Goal: Complete application form

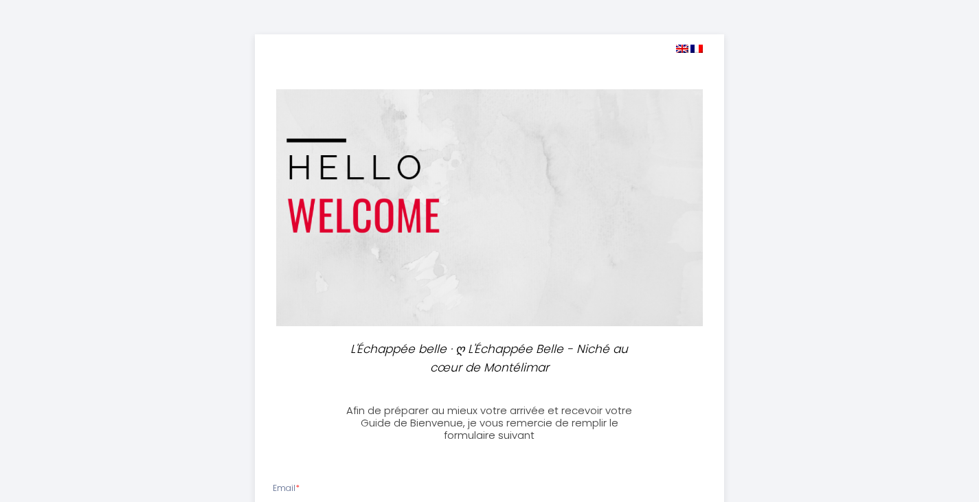
select select
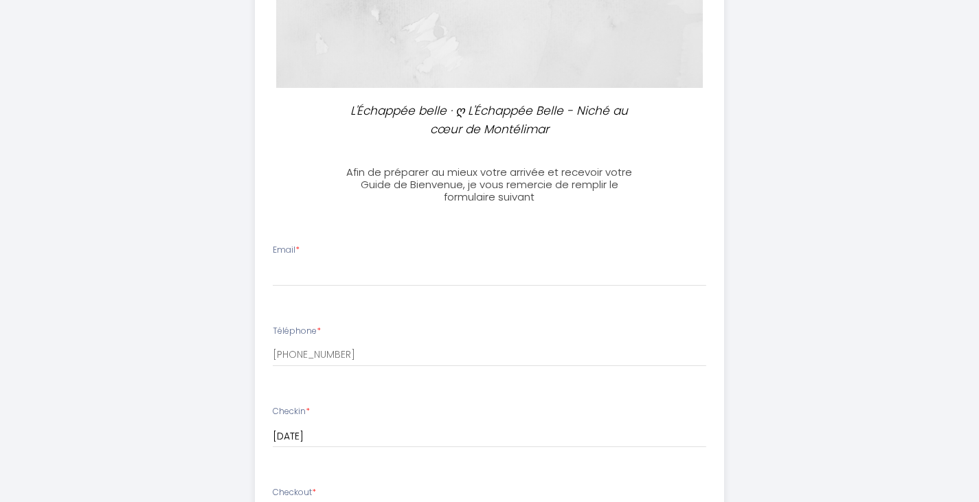
scroll to position [239, 0]
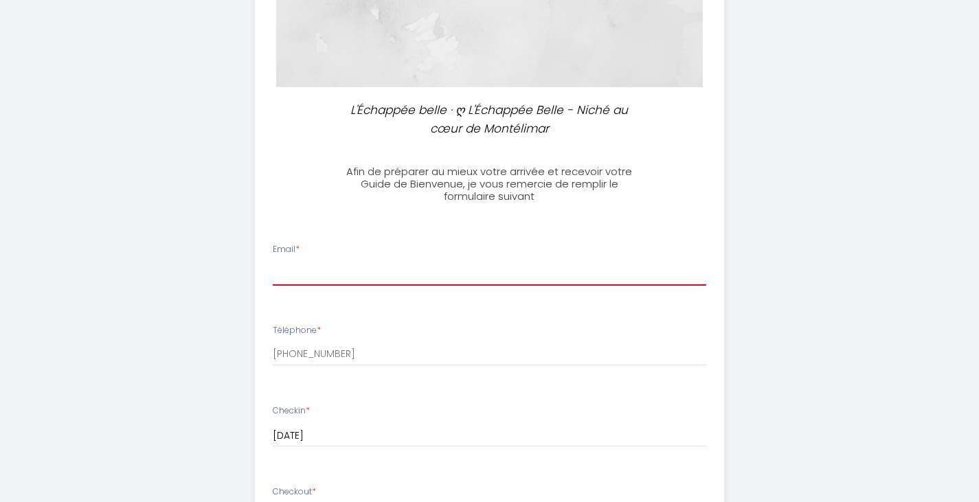
click at [477, 265] on input "Email *" at bounding box center [490, 273] width 434 height 25
type input "[PERSON_NAME][EMAIL_ADDRESS][DOMAIN_NAME]"
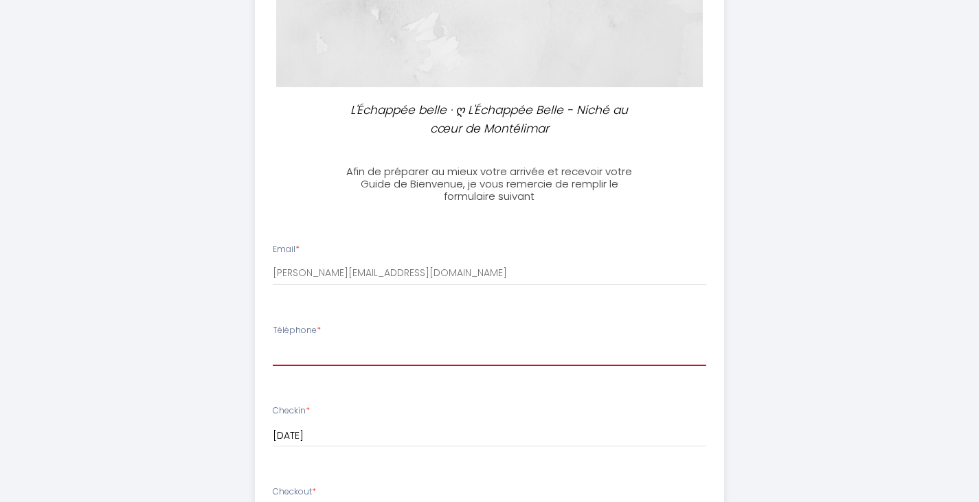
type input "0663292365"
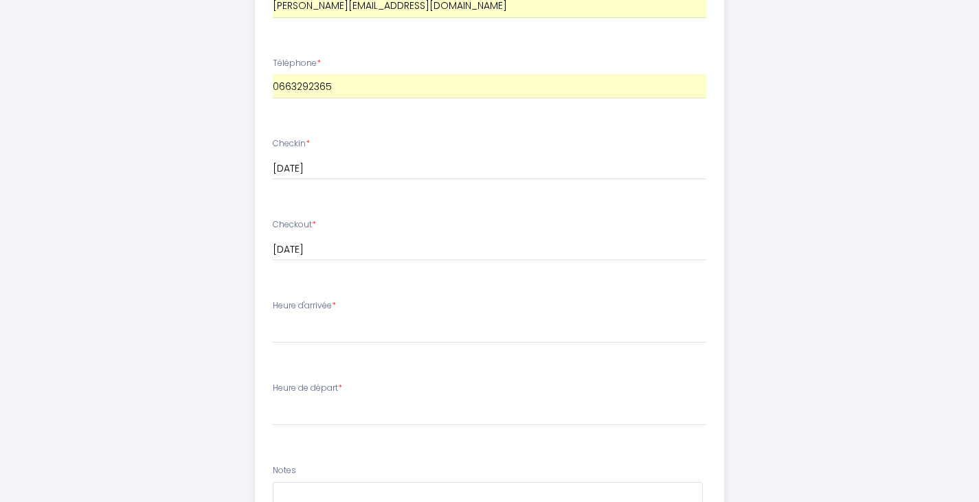
scroll to position [511, 0]
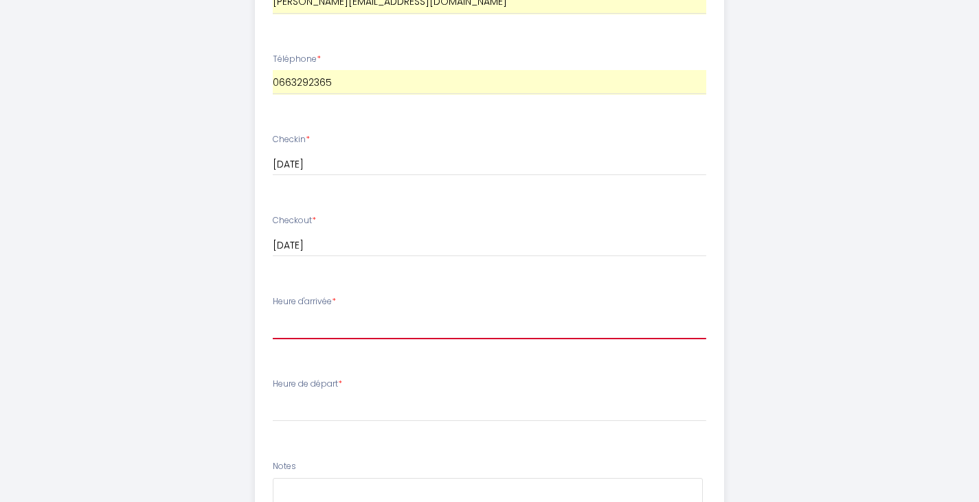
click at [419, 322] on select "16:00 16:30 17:00 17:30 18:00 18:30 19:00 19:30 20:00 20:30 21:00 21:30 22:00 2…" at bounding box center [490, 326] width 434 height 26
select select "21:30"
click at [273, 313] on select "16:00 16:30 17:00 17:30 18:00 18:30 19:00 19:30 20:00 20:30 21:00 21:30 22:00 2…" at bounding box center [490, 326] width 434 height 26
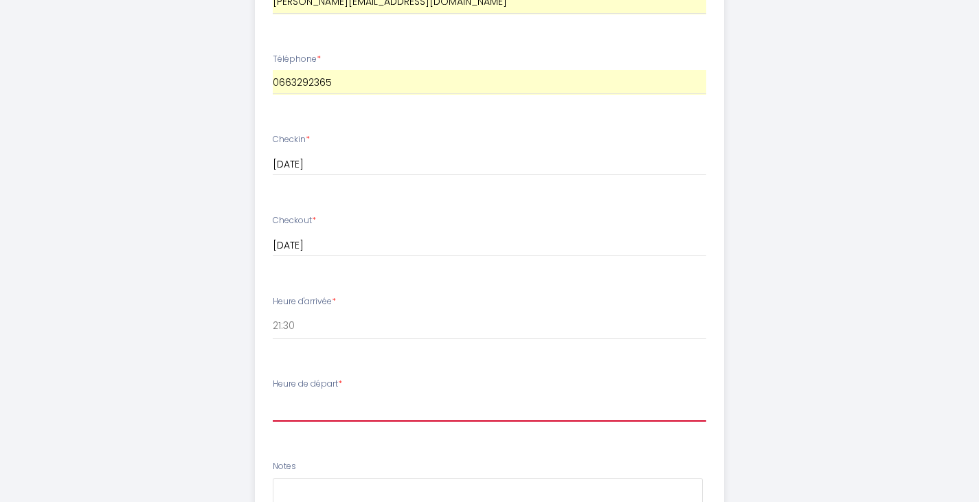
click at [425, 414] on select "00:00 00:30 01:00 01:30 02:00 02:30 03:00 03:30 04:00 04:30 05:00 05:30 06:00 0…" at bounding box center [490, 409] width 434 height 26
select select "08:30"
click at [273, 396] on select "00:00 00:30 01:00 01:30 02:00 02:30 03:00 03:30 04:00 04:30 05:00 05:30 06:00 0…" at bounding box center [490, 409] width 434 height 26
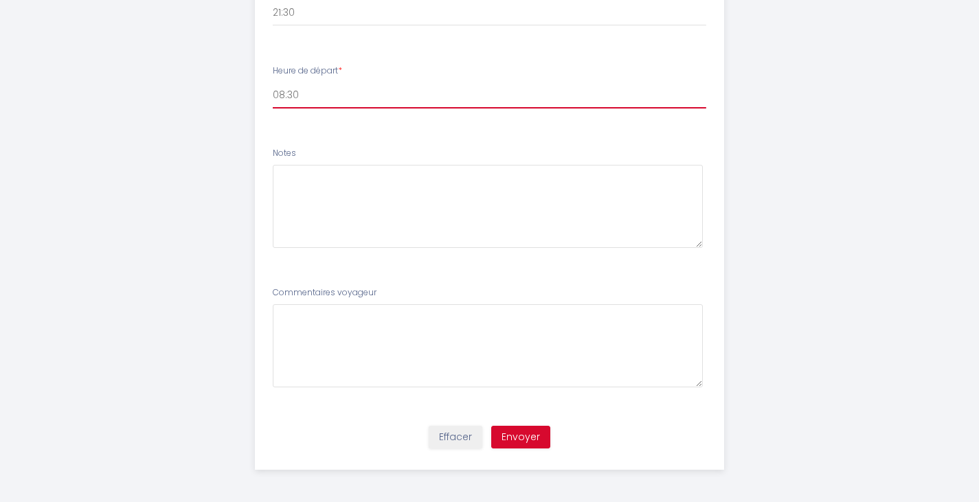
scroll to position [825, 0]
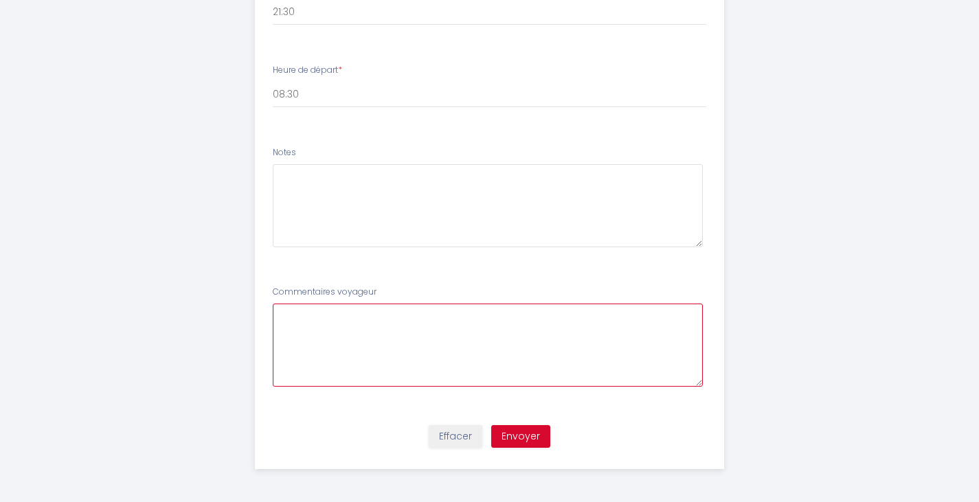
click at [418, 344] on voyageur7 at bounding box center [488, 345] width 430 height 83
type voyageur7 "En déplacement professionnel sur 2 jours. Sauriez-vous quel est l'endroit le pl…"
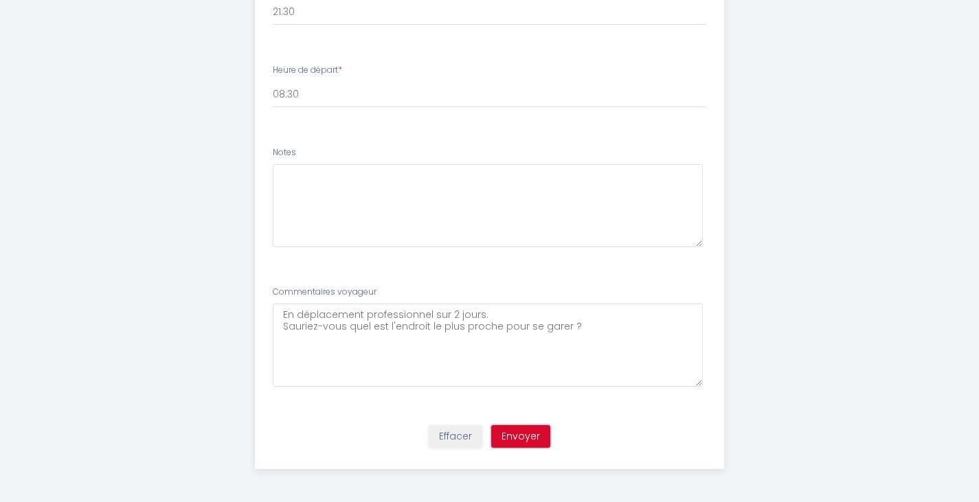
click at [528, 437] on button "Envoyer" at bounding box center [520, 436] width 59 height 23
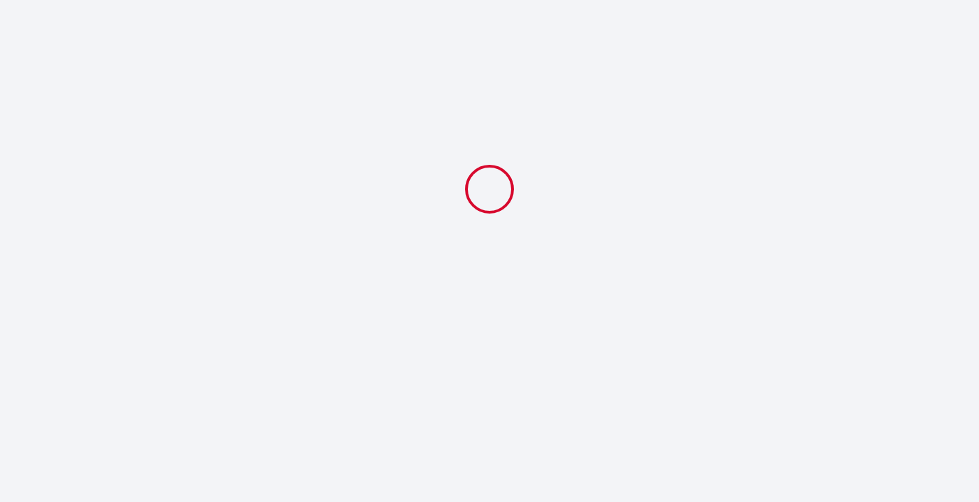
scroll to position [0, 0]
select select "21:30"
select select "08:30"
